Goal: Task Accomplishment & Management: Complete application form

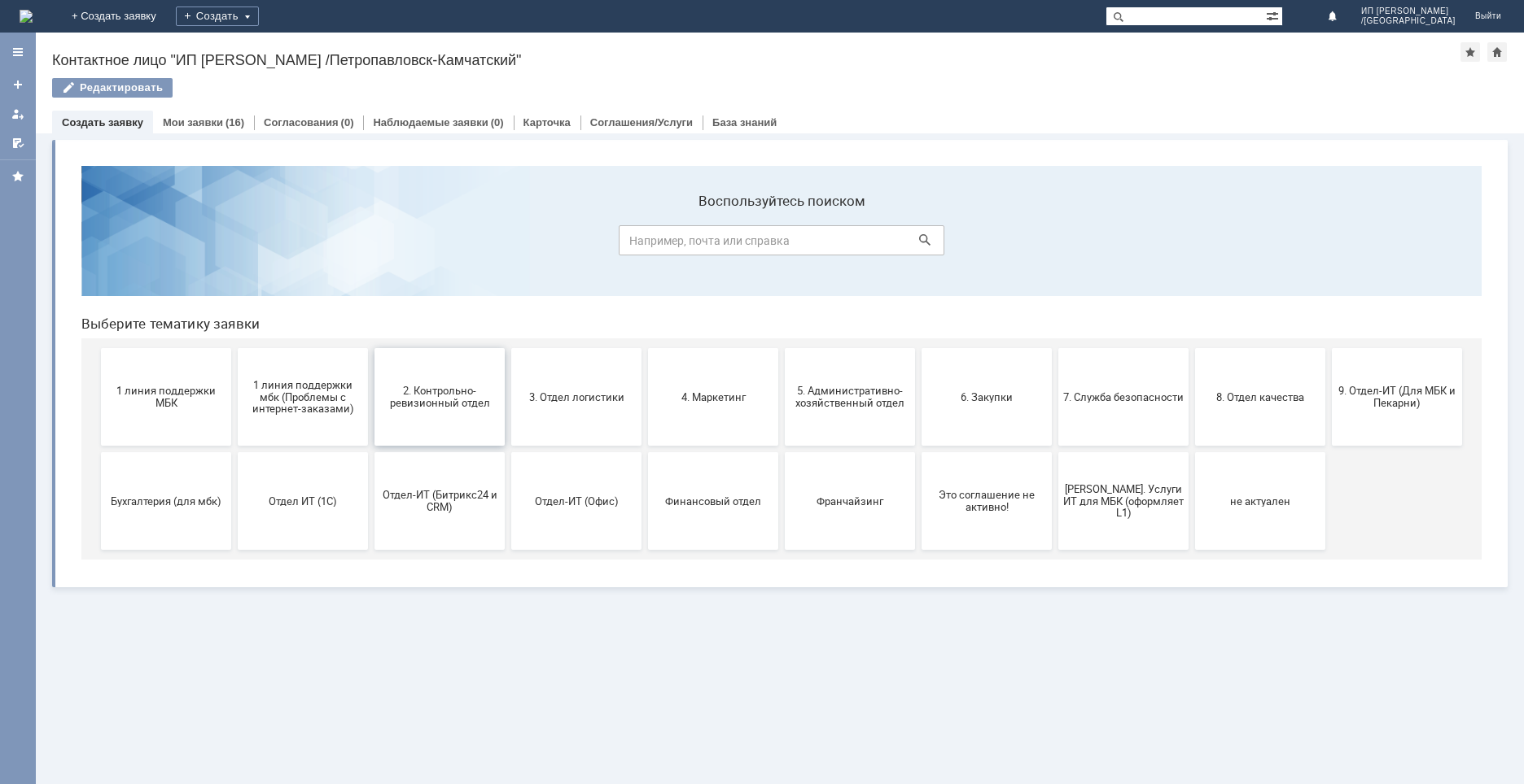
click at [424, 398] on span "2. Контрольно-ревизионный отдел" at bounding box center [439, 396] width 120 height 24
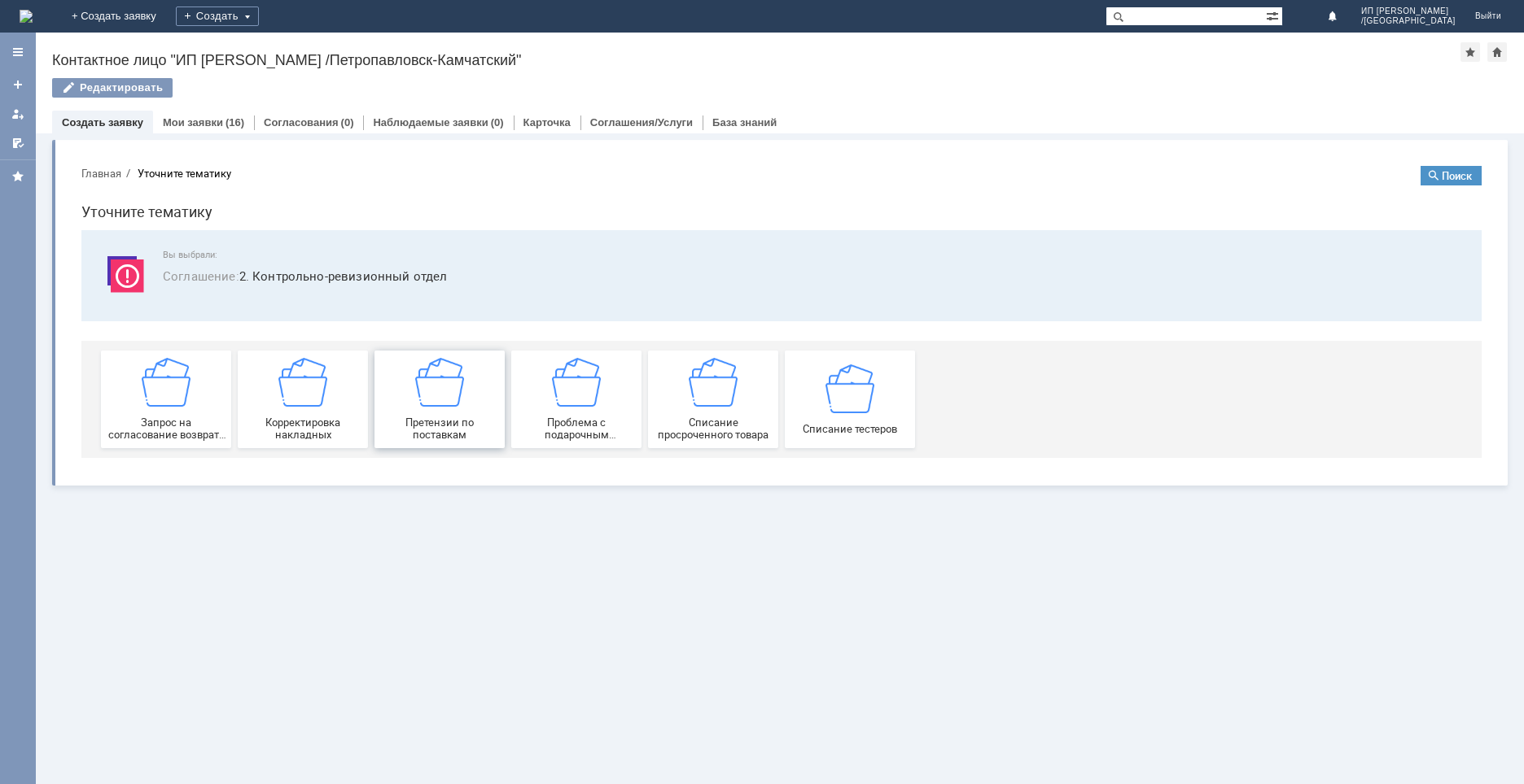
click at [442, 393] on img at bounding box center [439, 382] width 48 height 48
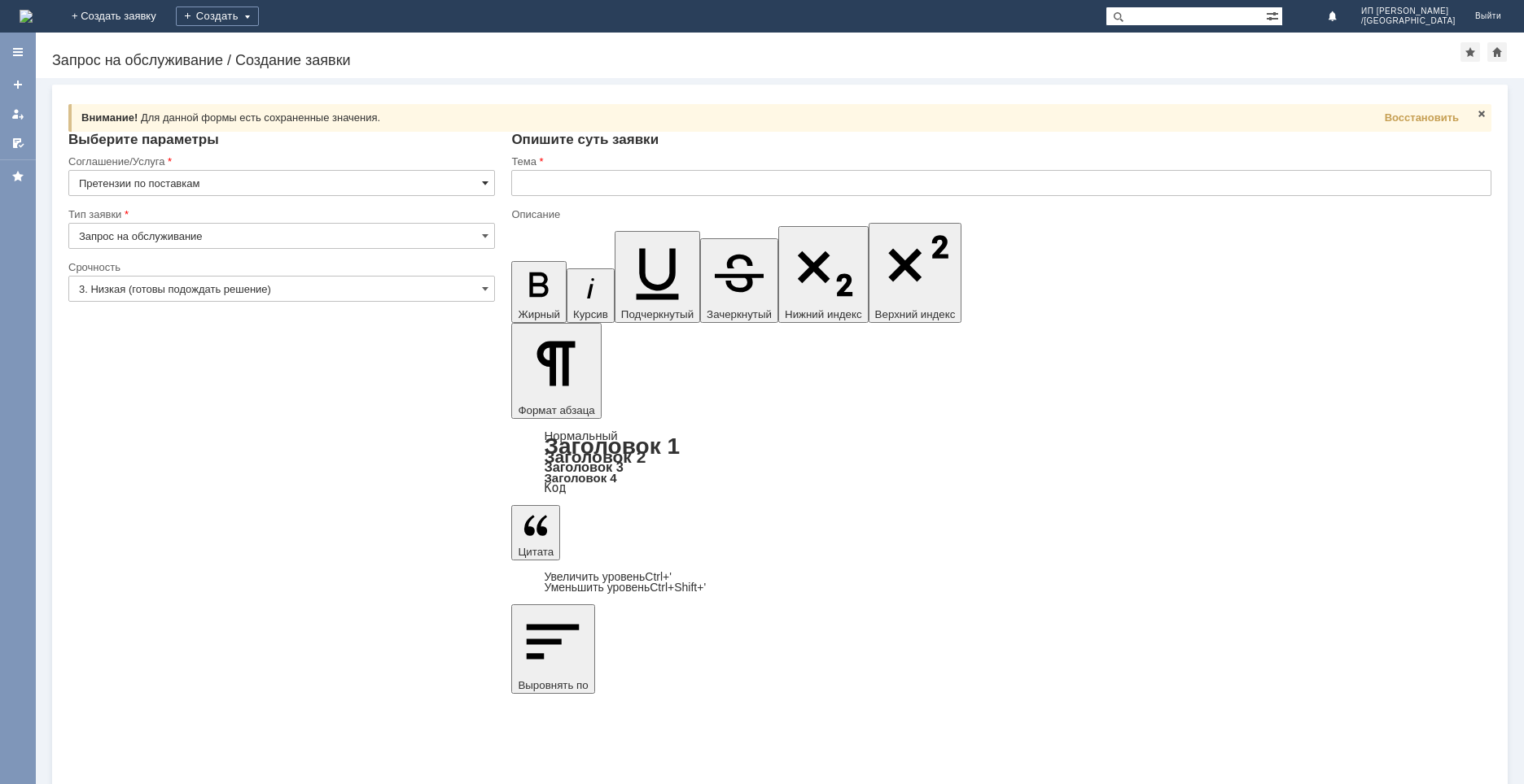
click at [486, 178] on span at bounding box center [485, 182] width 7 height 13
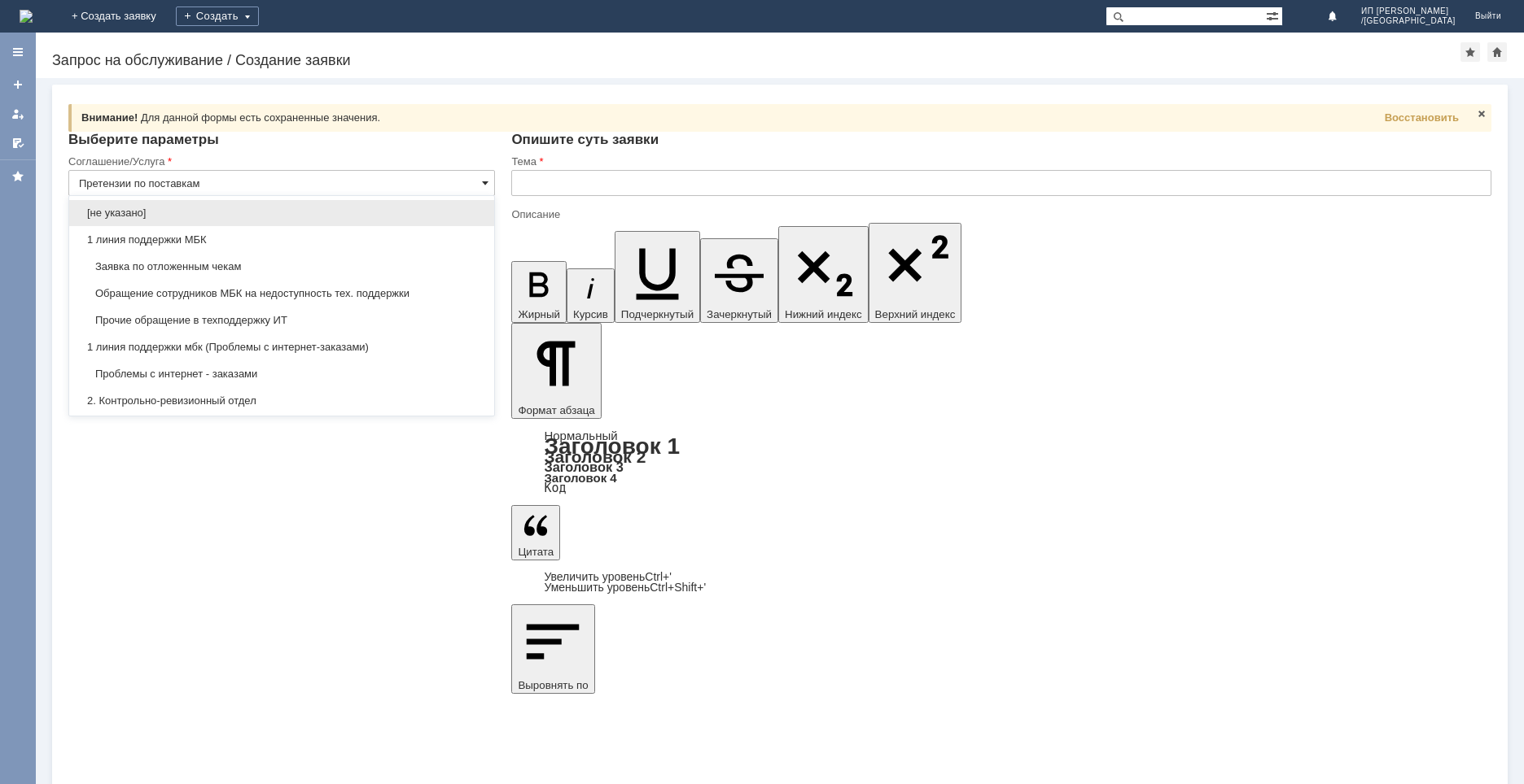
scroll to position [271, 0]
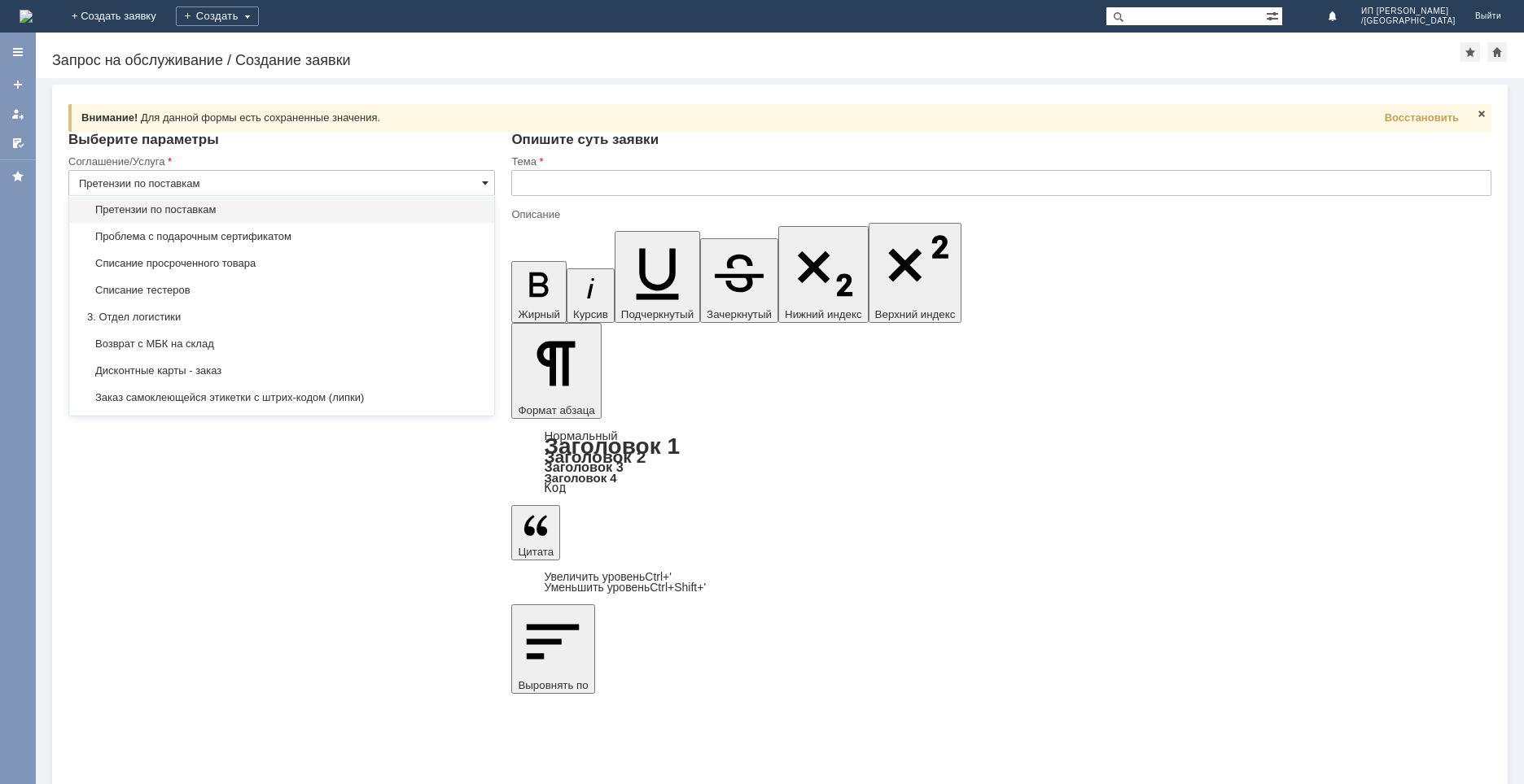
click at [486, 178] on span at bounding box center [485, 182] width 7 height 13
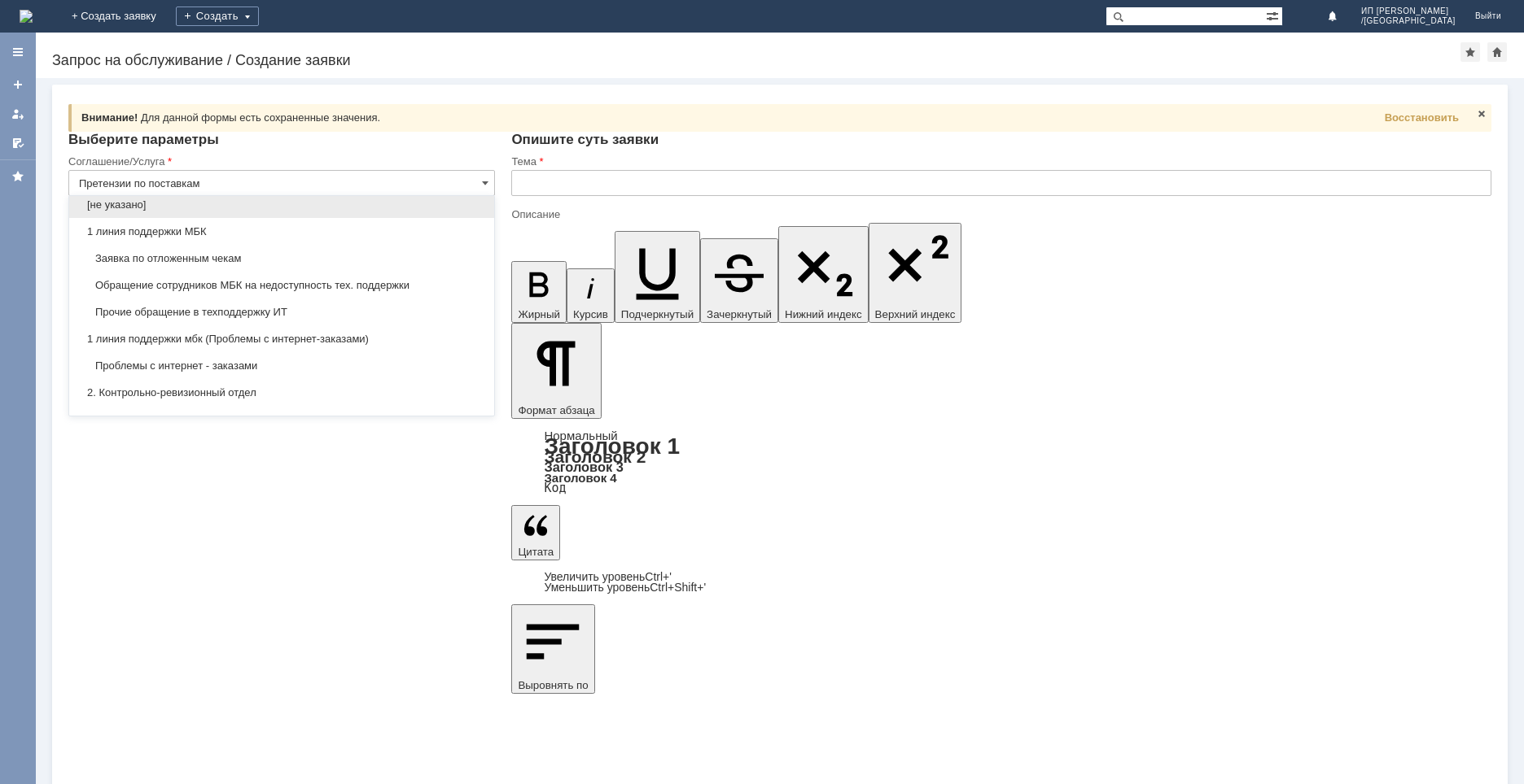
scroll to position [0, 0]
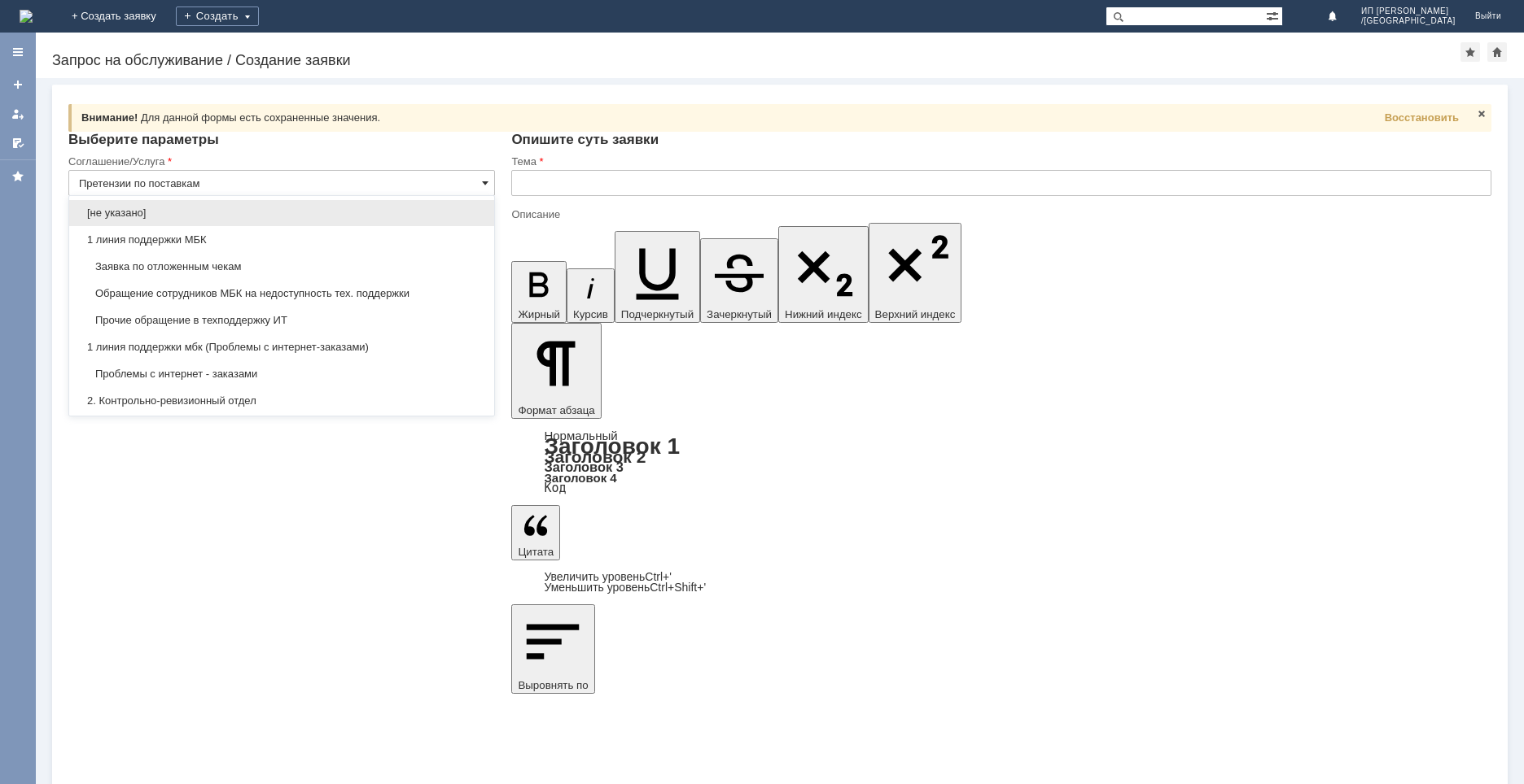
click at [485, 177] on span at bounding box center [485, 182] width 7 height 13
click at [240, 172] on input "Претензии по поставкам" at bounding box center [282, 182] width 427 height 26
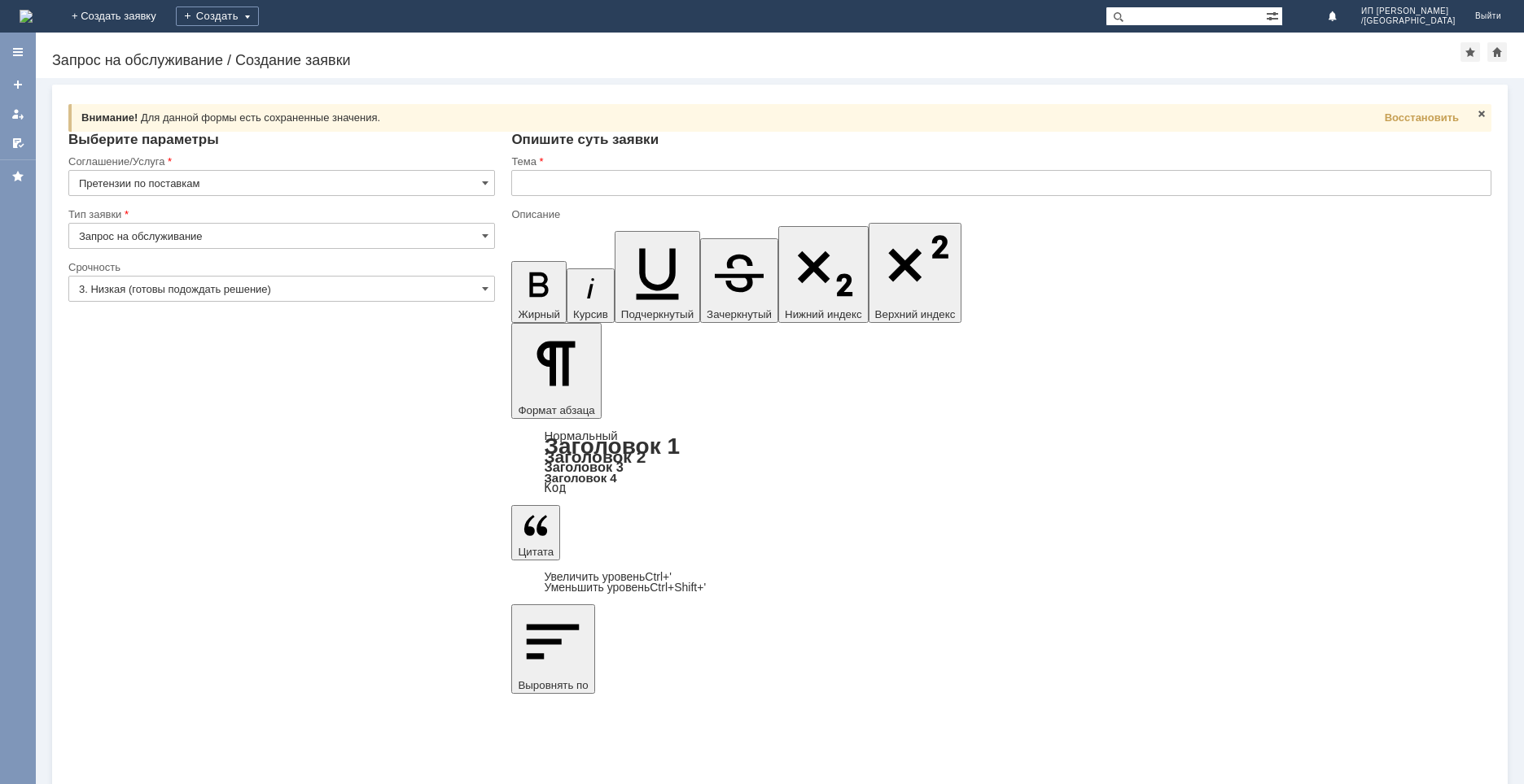
click at [367, 561] on div "Внимание! Для данной формы есть сохраненные значения. Восстановить Внимание! Вы…" at bounding box center [779, 431] width 1488 height 706
type input "Претензии по поставкам"
click at [490, 227] on input "Запрос на обслуживание" at bounding box center [282, 235] width 427 height 26
click at [345, 564] on div "Внимание! Для данной формы есть сохраненные значения. Восстановить Внимание! Вы…" at bounding box center [779, 431] width 1488 height 706
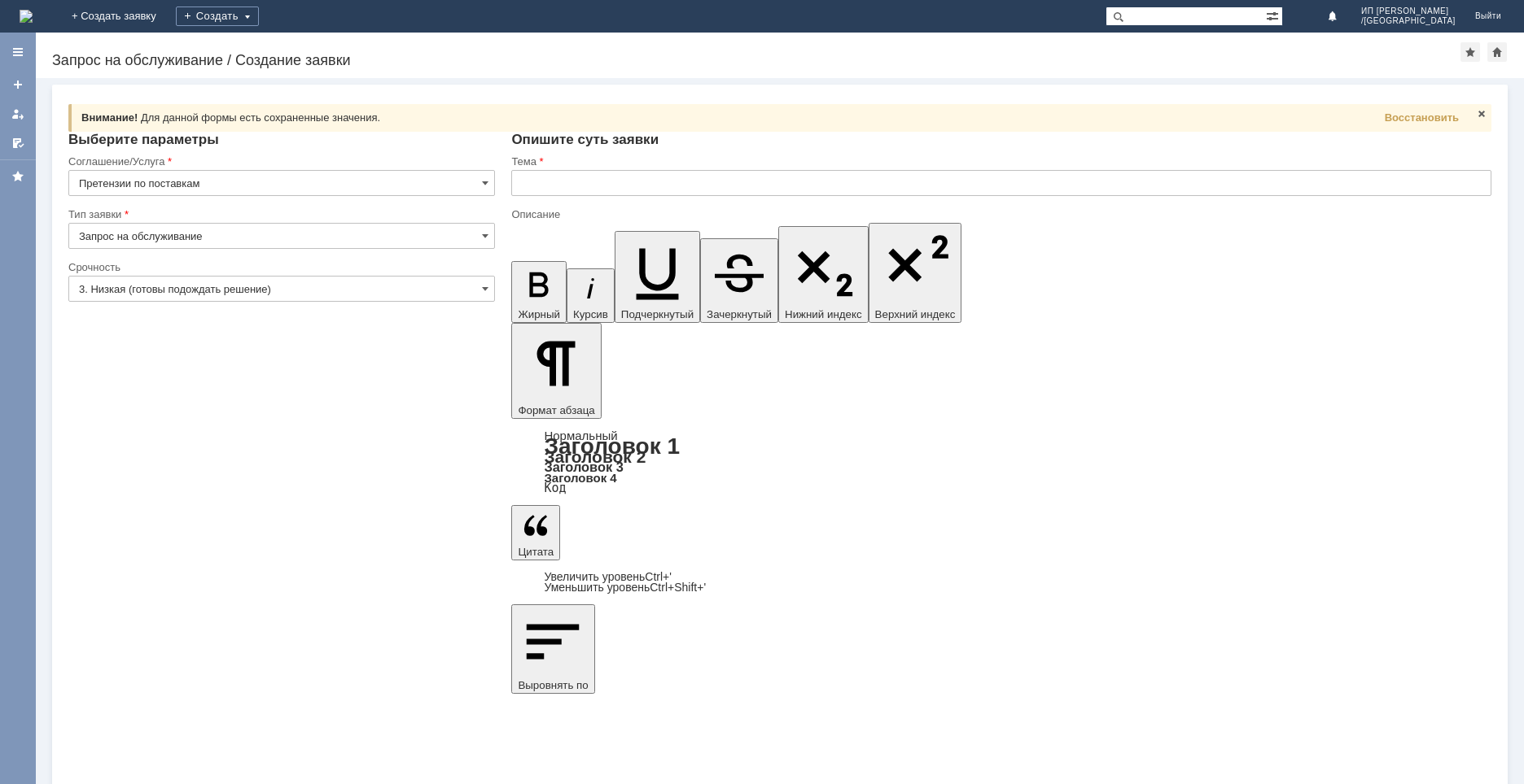
type input "Запрос на обслуживание"
click at [485, 289] on span at bounding box center [485, 288] width 7 height 13
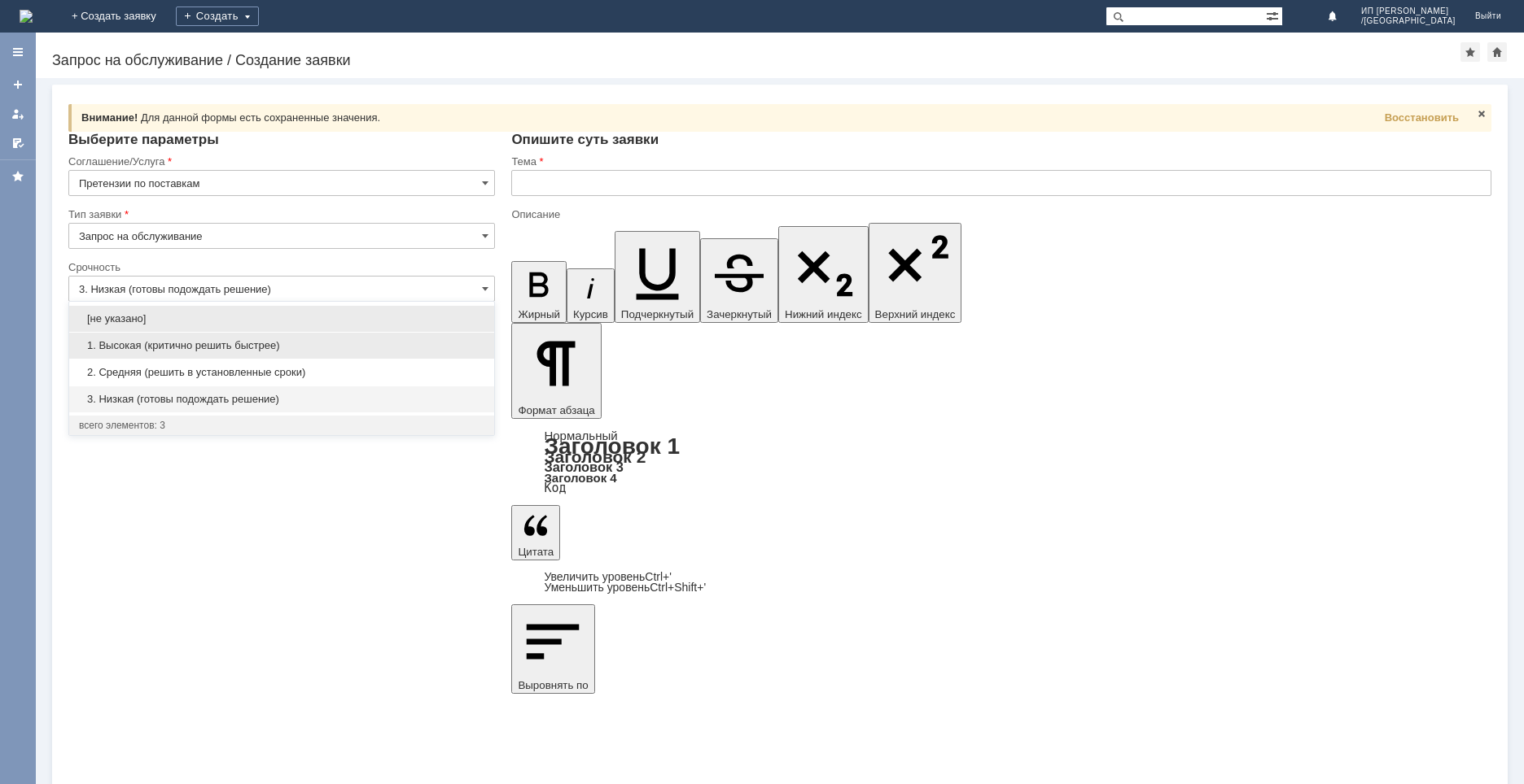
click at [199, 347] on span "1. Высокая (критично решить быстрее)" at bounding box center [281, 345] width 405 height 13
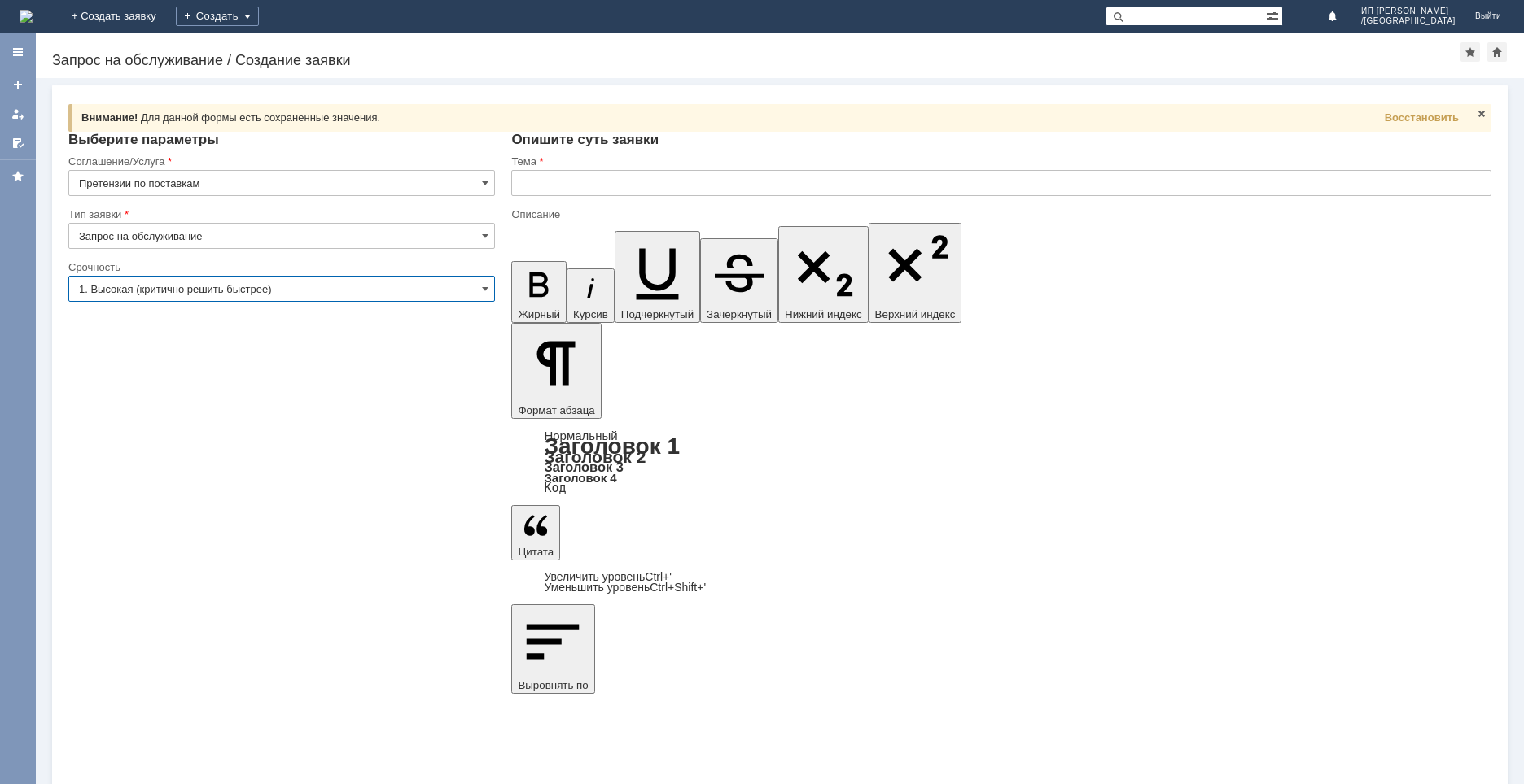
type input "1. Высокая (критично решить быстрее)"
click at [541, 190] on input "text" at bounding box center [1000, 182] width 980 height 26
type input "Брак ИП [PERSON_NAME] (МКБ [GEOGRAPHIC_DATA])"
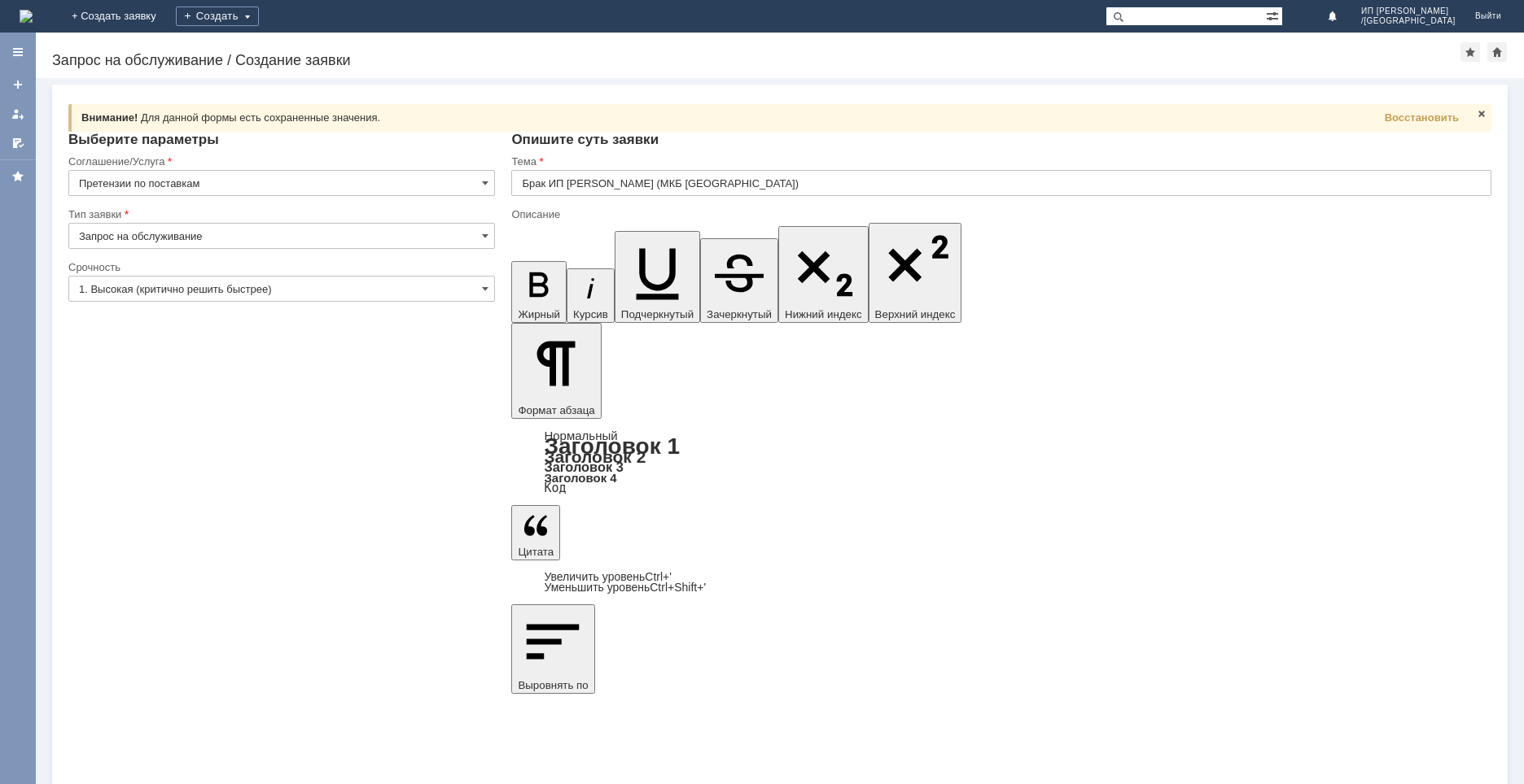
drag, startPoint x: 735, startPoint y: 5647, endPoint x: 697, endPoint y: 5728, distance: 89.5
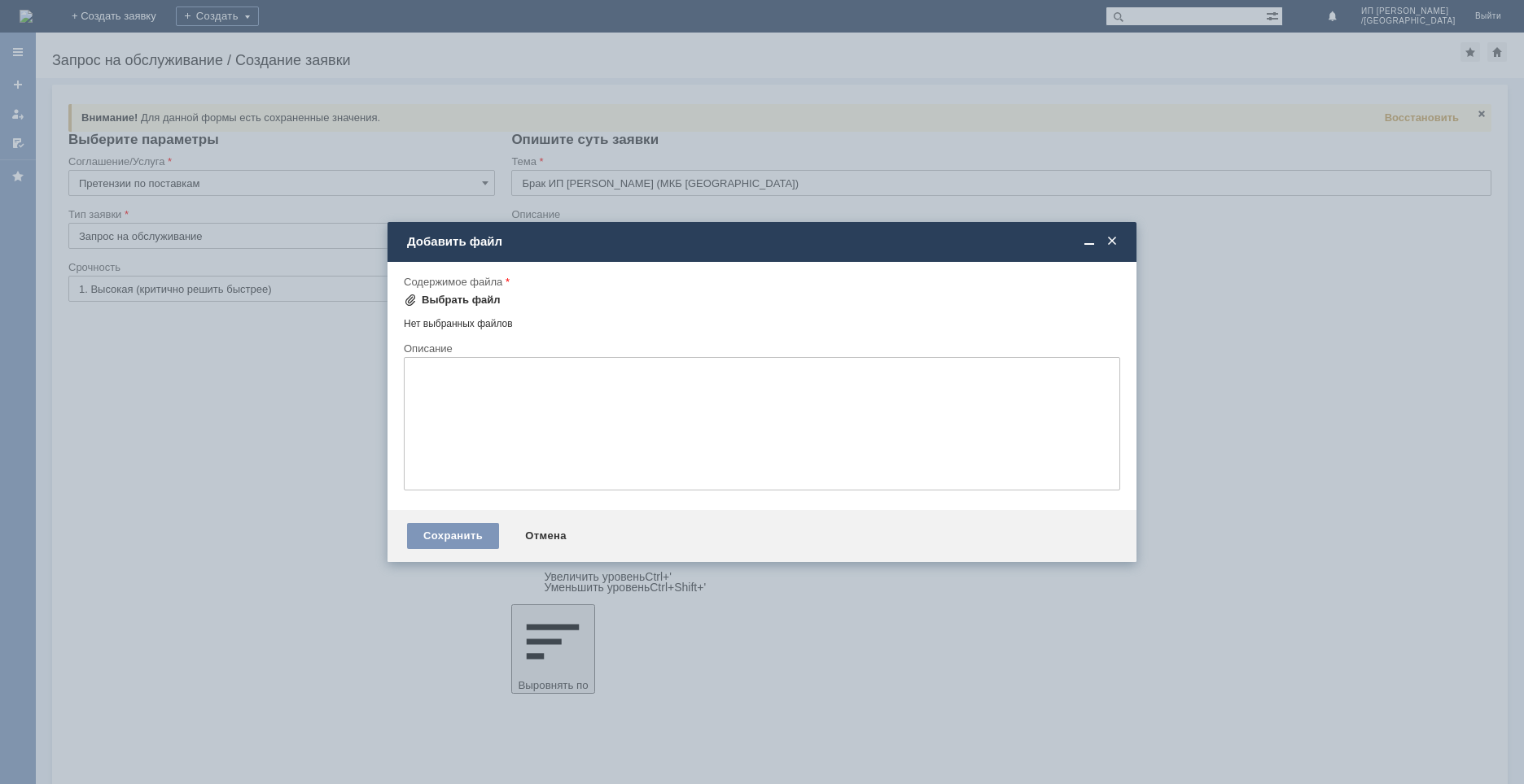
click at [421, 300] on div "Выбрать файл" at bounding box center [452, 299] width 97 height 13
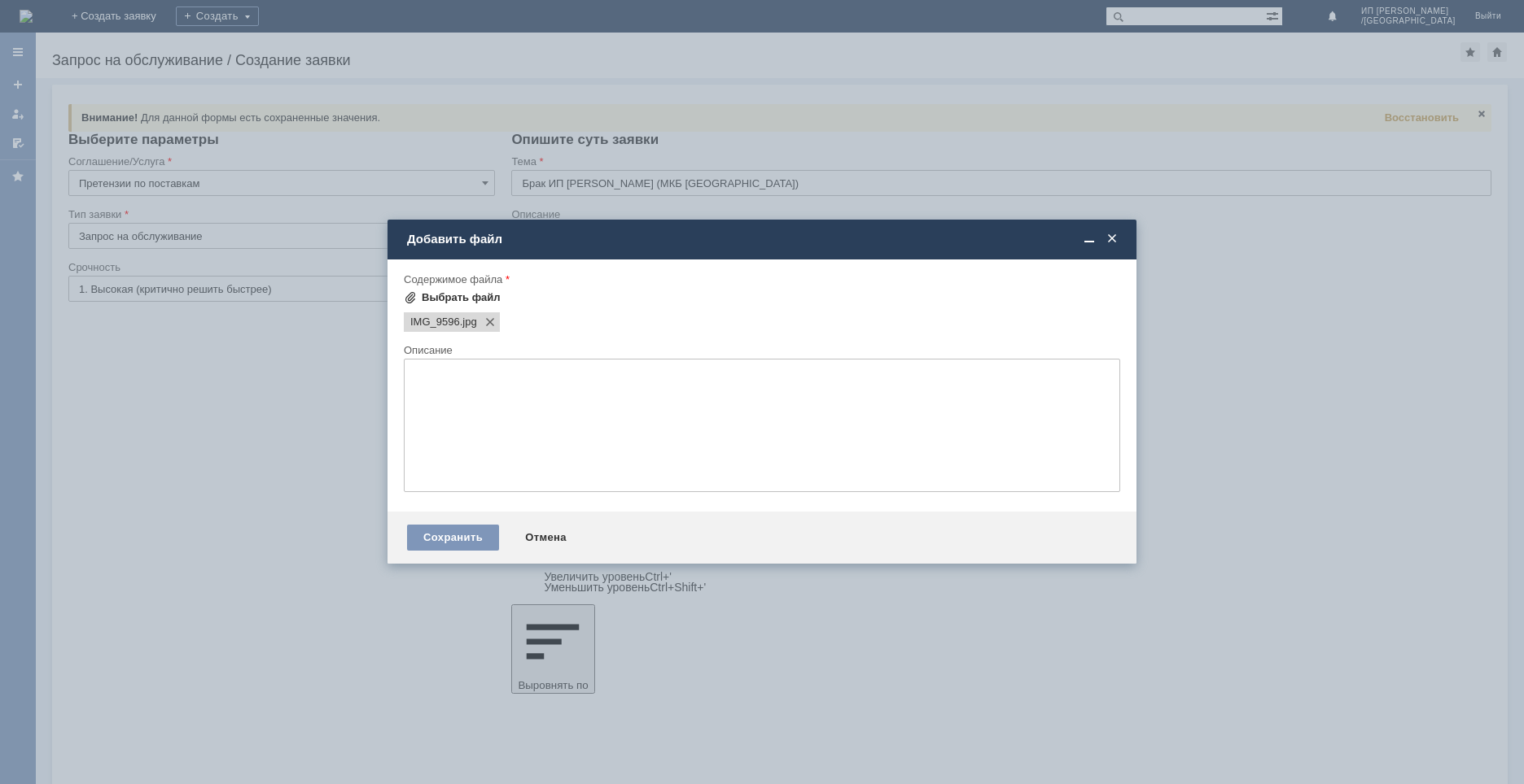
click at [412, 299] on span at bounding box center [409, 298] width 13 height 13
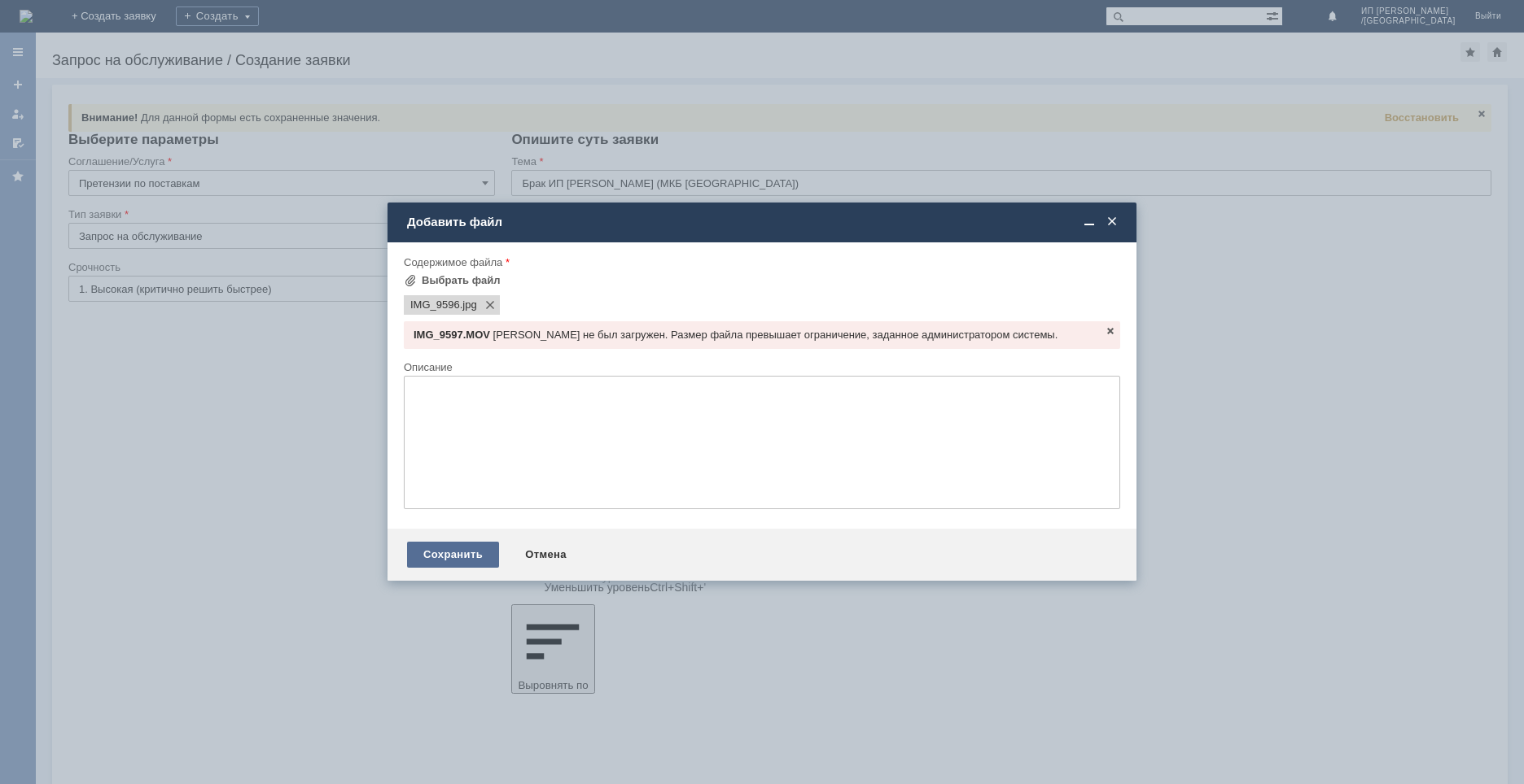
click at [463, 554] on div "Сохранить" at bounding box center [453, 554] width 92 height 26
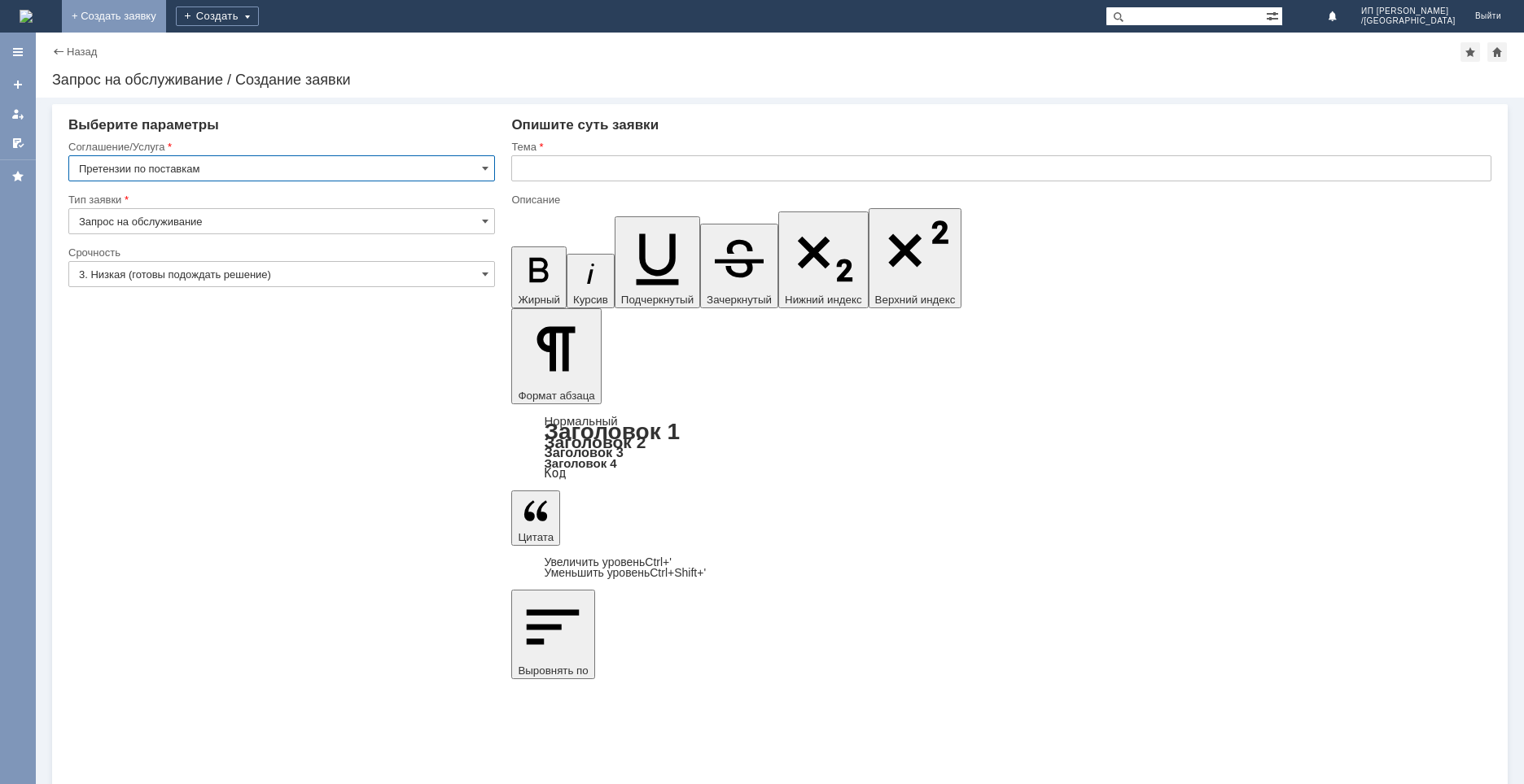
click at [166, 7] on link "+ Создать заявку" at bounding box center [113, 16] width 104 height 33
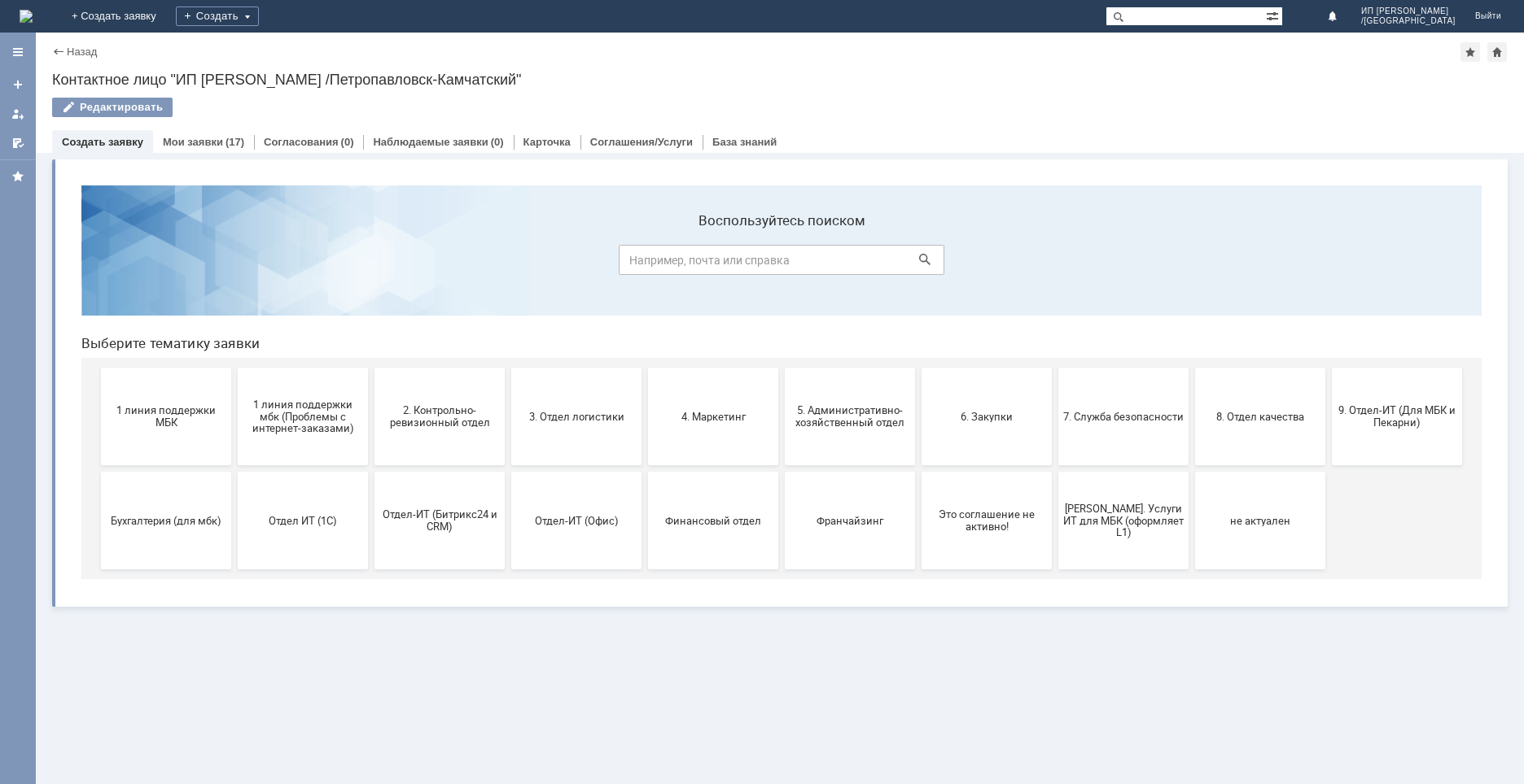
click at [166, 16] on link "+ Создать заявку" at bounding box center [113, 16] width 104 height 33
click at [259, 22] on div "Создать" at bounding box center [217, 16] width 83 height 19
click at [217, 143] on link "Мои заявки" at bounding box center [193, 141] width 60 height 13
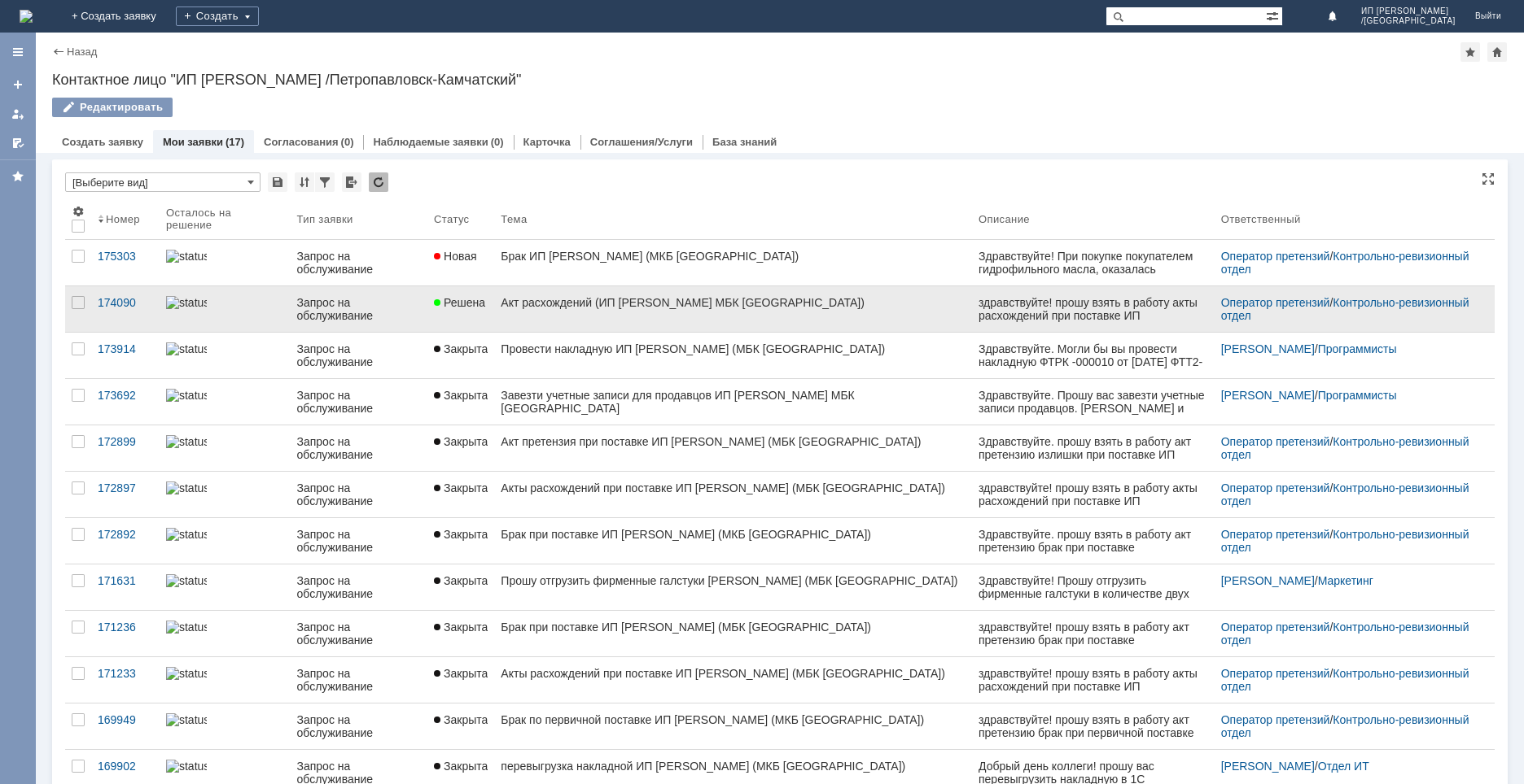
click at [502, 305] on link "Акт расхождений (ИП [PERSON_NAME] МБК [GEOGRAPHIC_DATA])" at bounding box center [733, 309] width 478 height 46
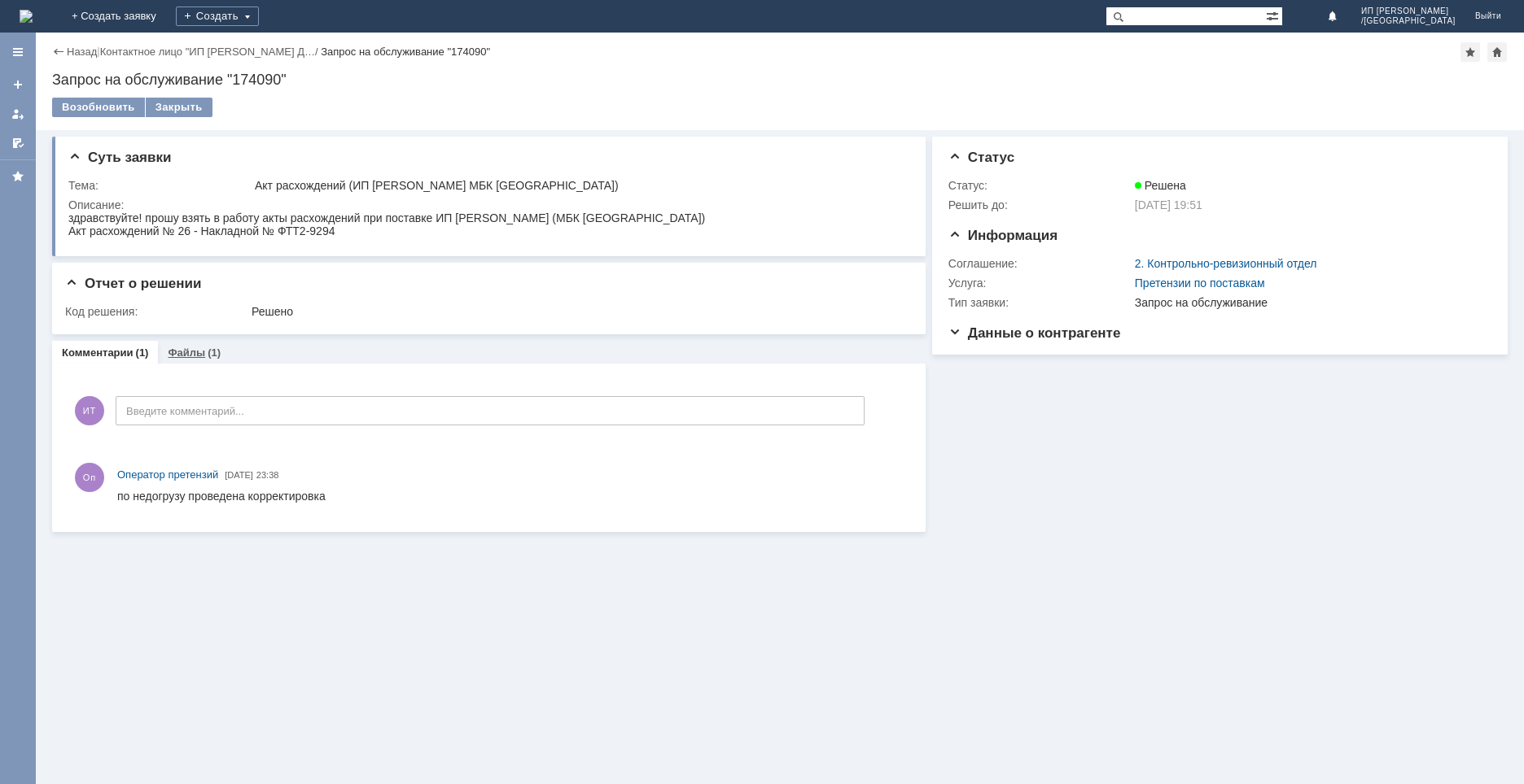
click at [184, 349] on link "Файлы" at bounding box center [186, 353] width 38 height 13
